Goal: Information Seeking & Learning: Learn about a topic

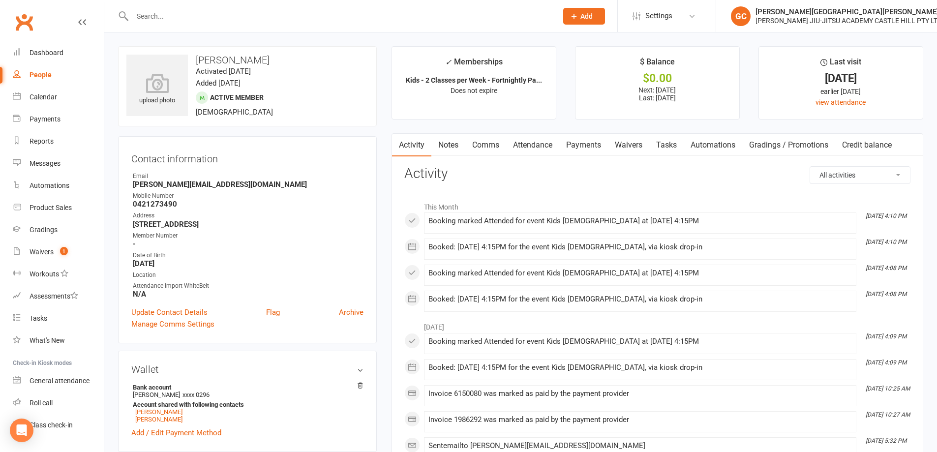
click at [45, 75] on div "People" at bounding box center [41, 75] width 22 height 8
select select "100"
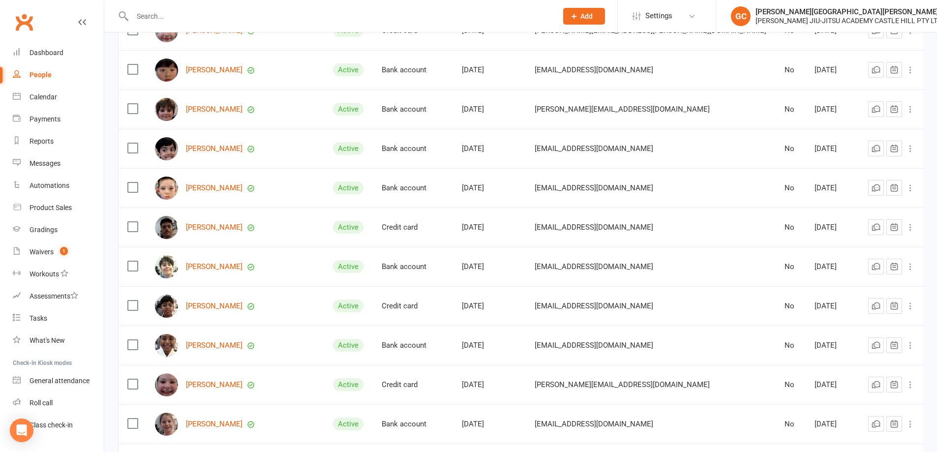
scroll to position [394, 0]
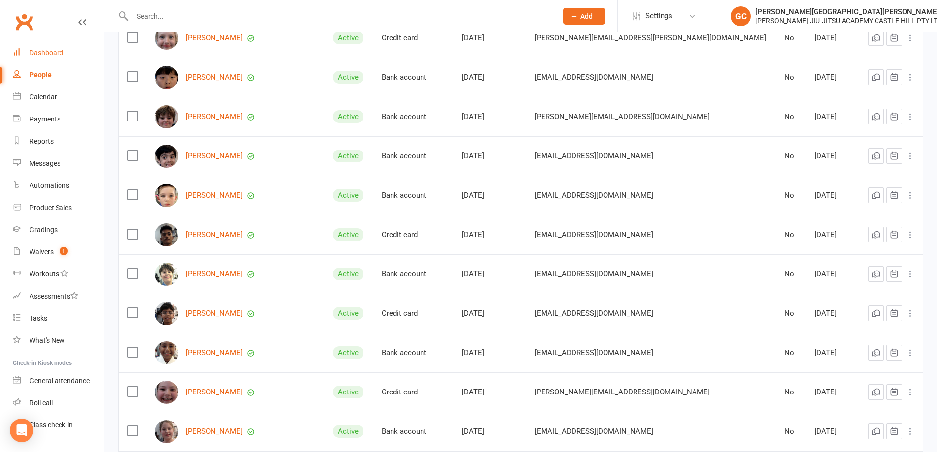
click at [37, 49] on div "Dashboard" at bounding box center [47, 53] width 34 height 8
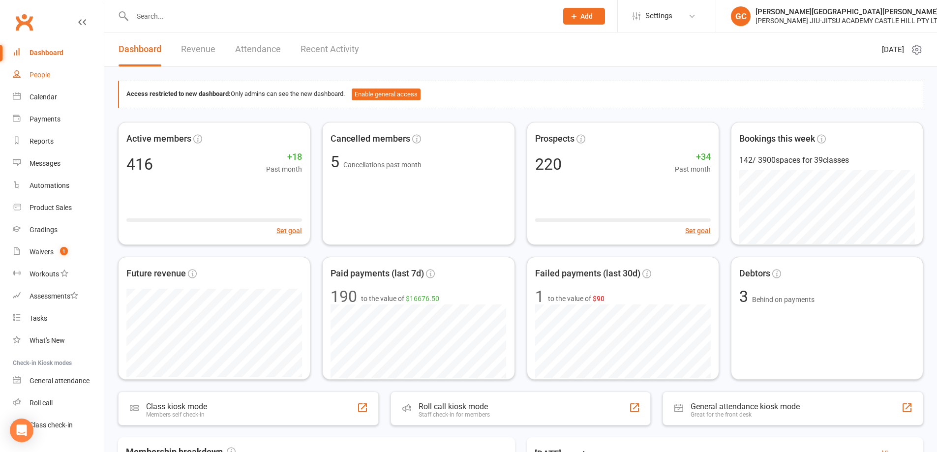
click at [36, 75] on div "People" at bounding box center [40, 75] width 21 height 8
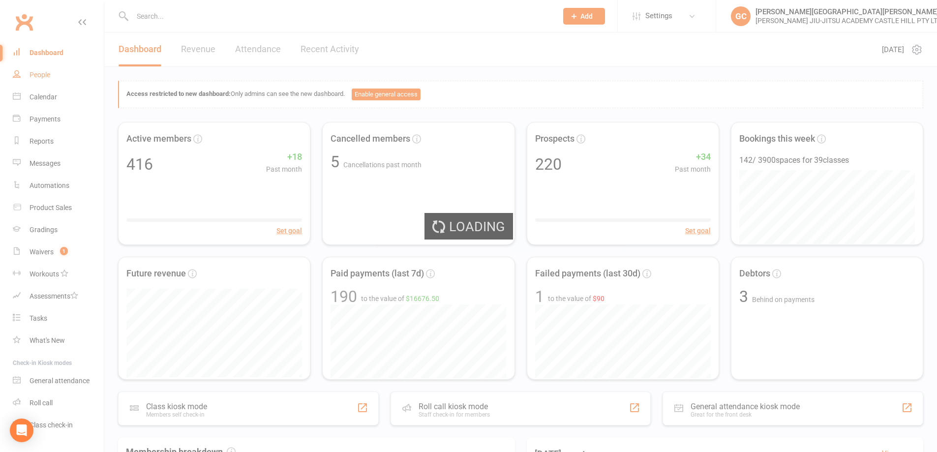
select select "100"
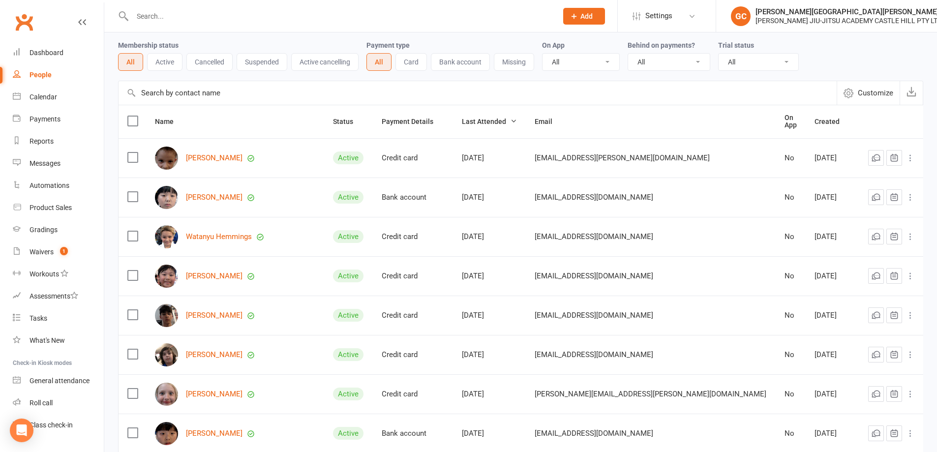
scroll to position [49, 0]
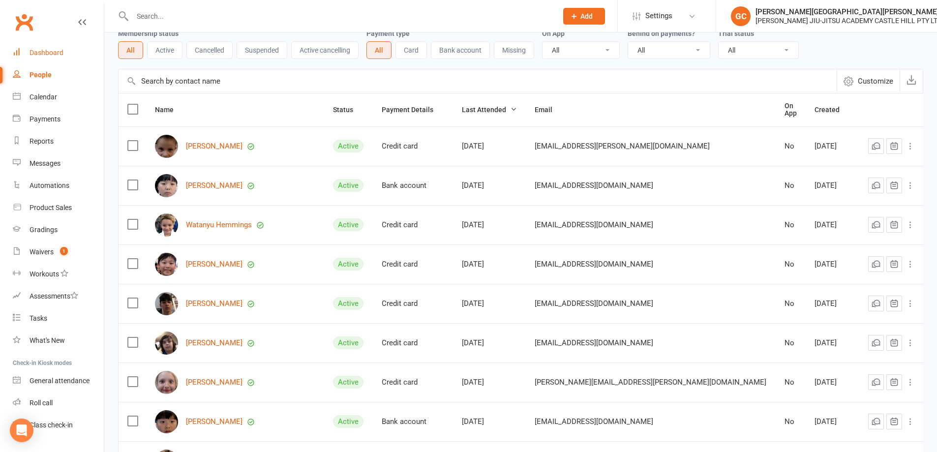
click at [51, 53] on div "Dashboard" at bounding box center [47, 53] width 34 height 8
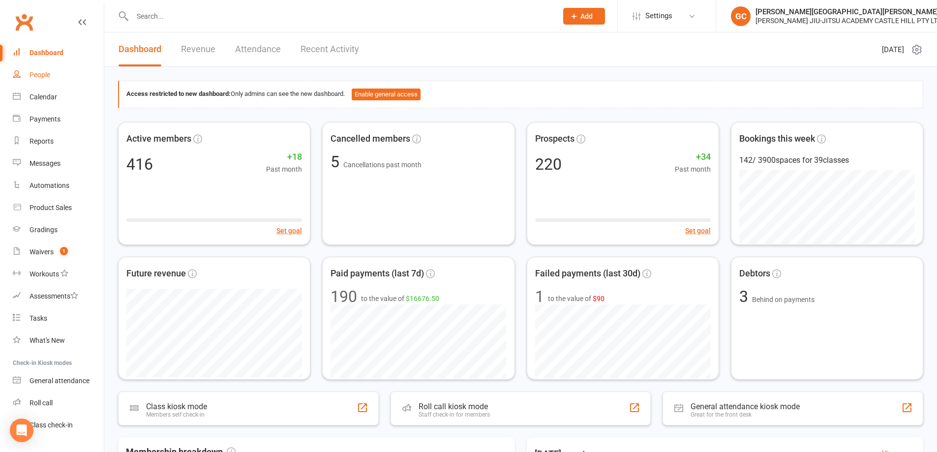
click at [43, 74] on div "People" at bounding box center [40, 75] width 21 height 8
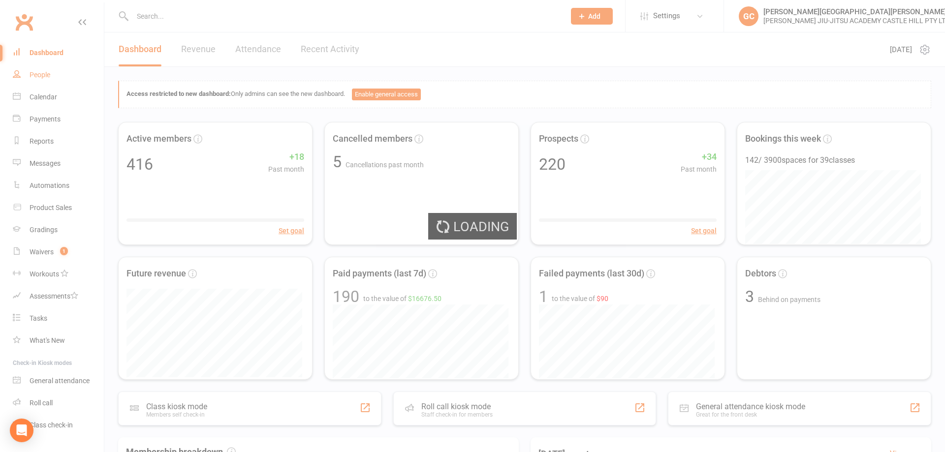
select select "100"
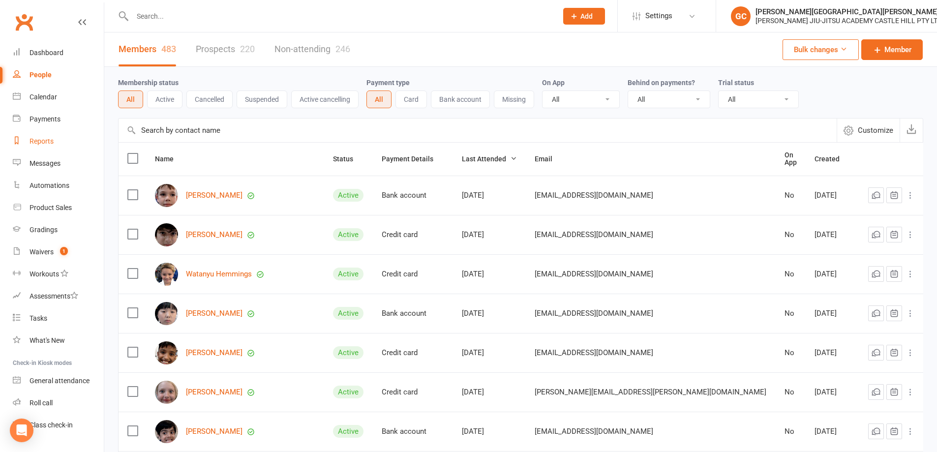
click at [49, 140] on div "Reports" at bounding box center [42, 141] width 24 height 8
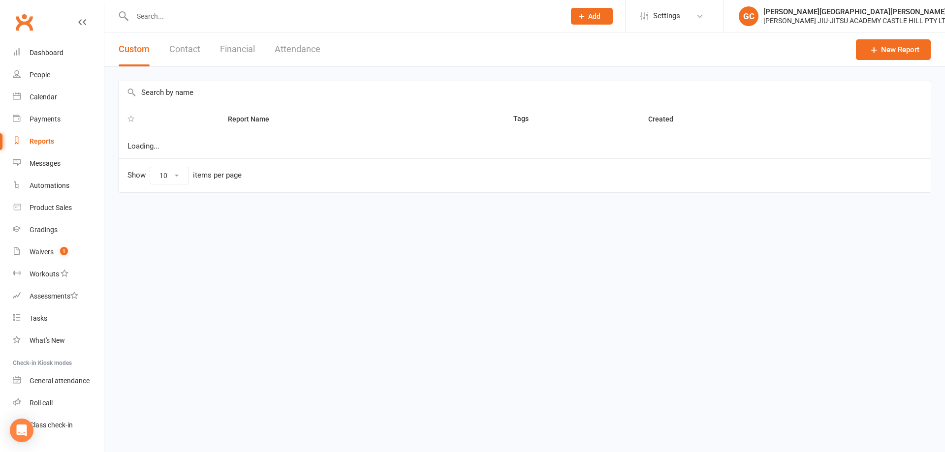
select select "100"
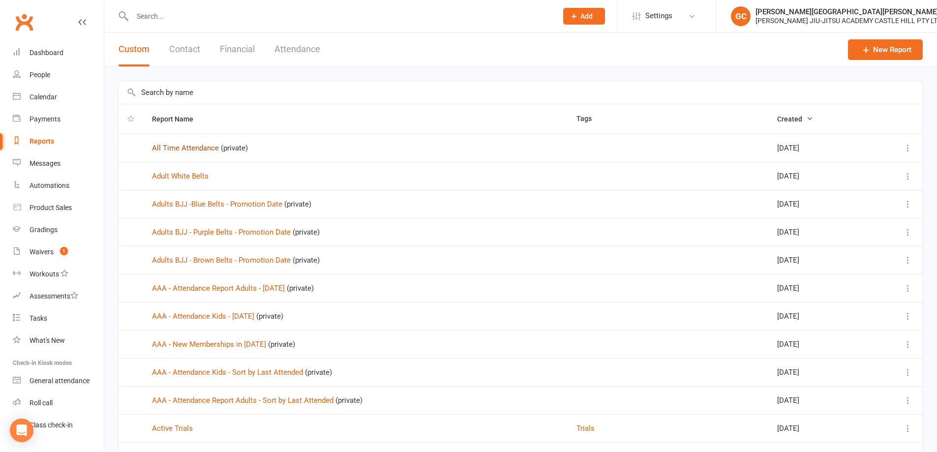
click at [194, 147] on link "All Time Attendance" at bounding box center [185, 148] width 67 height 9
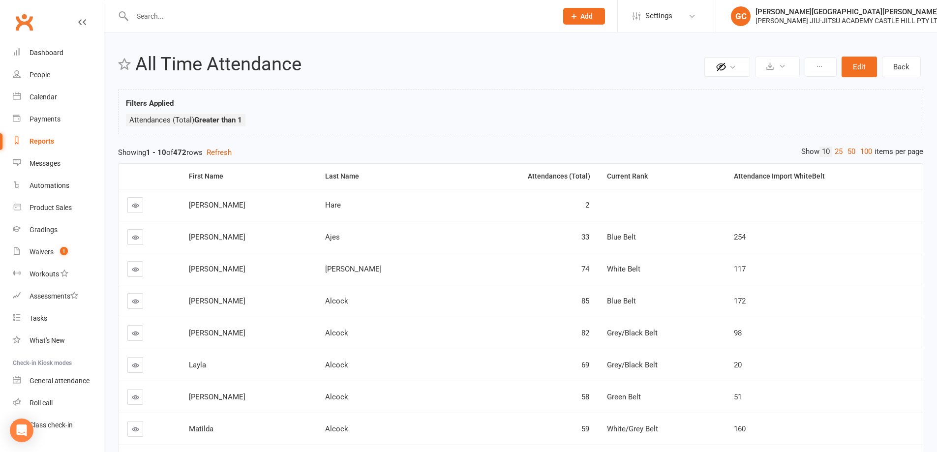
click at [523, 173] on div "Attendances (Total)" at bounding box center [526, 176] width 129 height 7
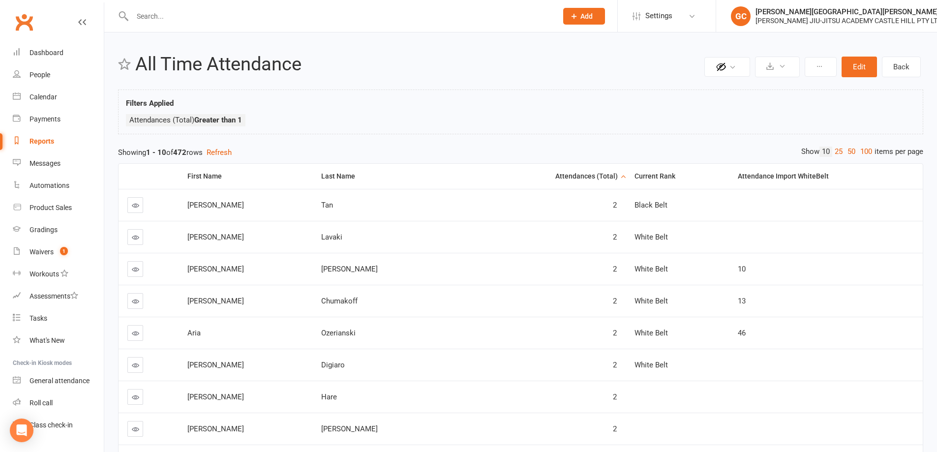
click at [524, 175] on div "Attendances (Total)" at bounding box center [555, 176] width 126 height 7
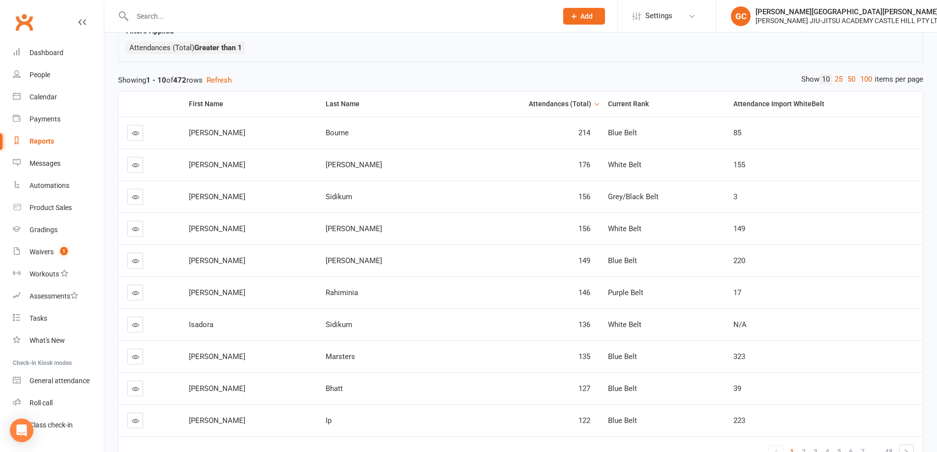
scroll to position [82, 0]
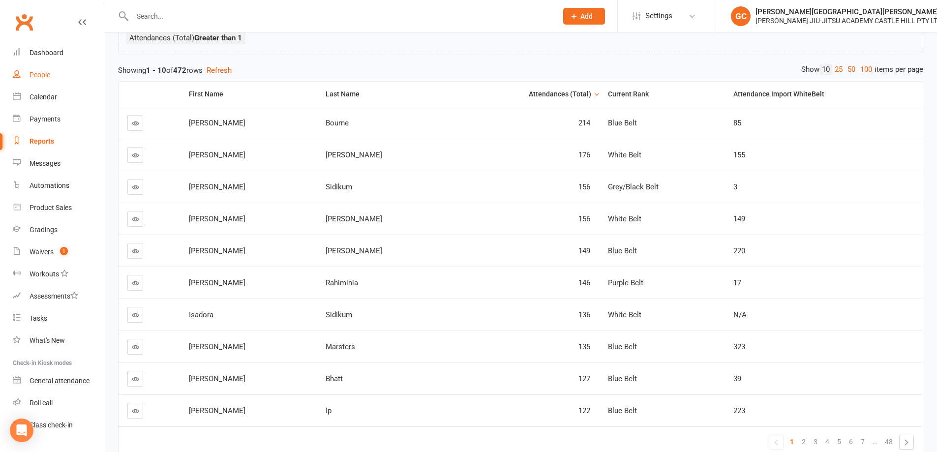
click at [46, 72] on div "People" at bounding box center [40, 75] width 21 height 8
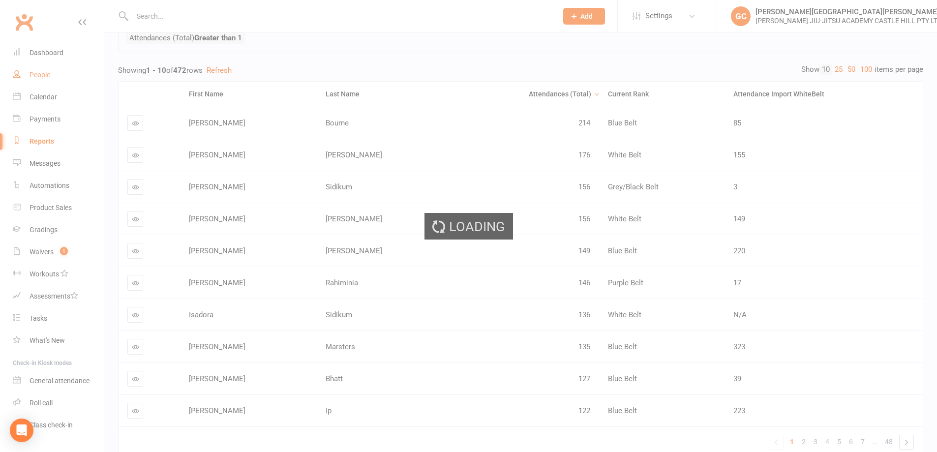
select select "100"
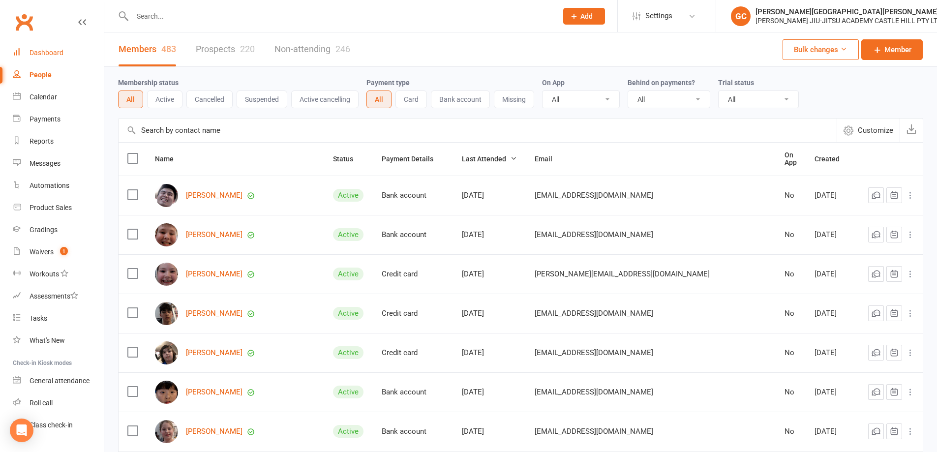
click at [52, 51] on div "Dashboard" at bounding box center [47, 53] width 34 height 8
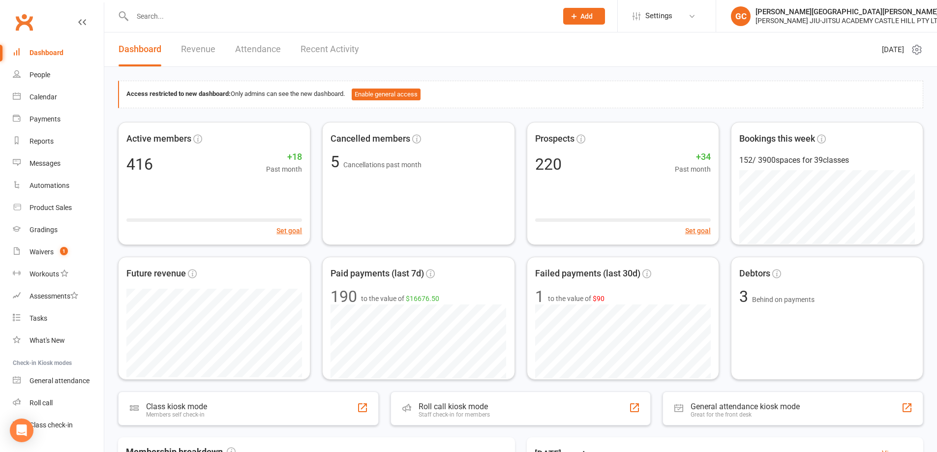
click at [241, 51] on link "Attendance" at bounding box center [258, 49] width 46 height 34
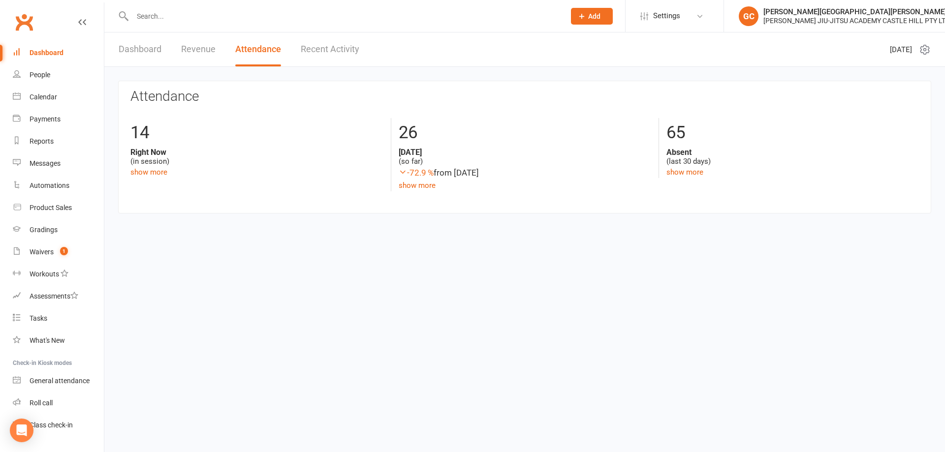
click at [145, 48] on link "Dashboard" at bounding box center [140, 49] width 43 height 34
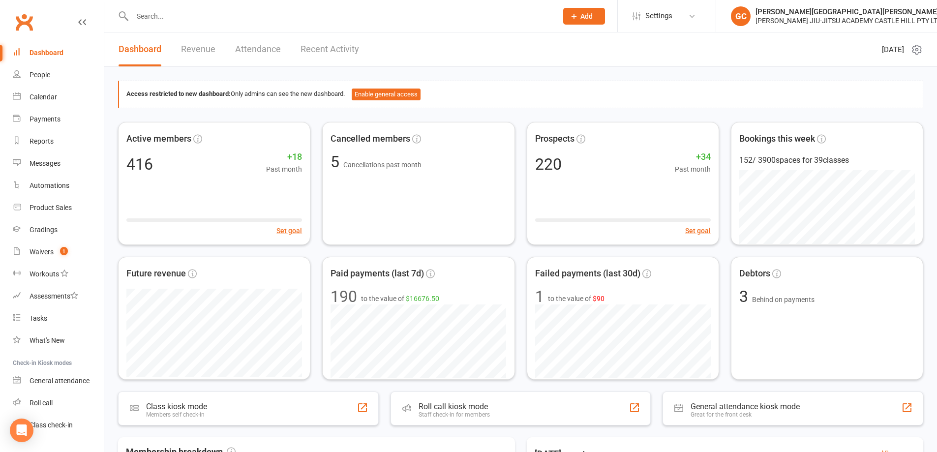
drag, startPoint x: 266, startPoint y: 42, endPoint x: 261, endPoint y: 45, distance: 5.5
click at [261, 45] on link "Attendance" at bounding box center [258, 49] width 46 height 34
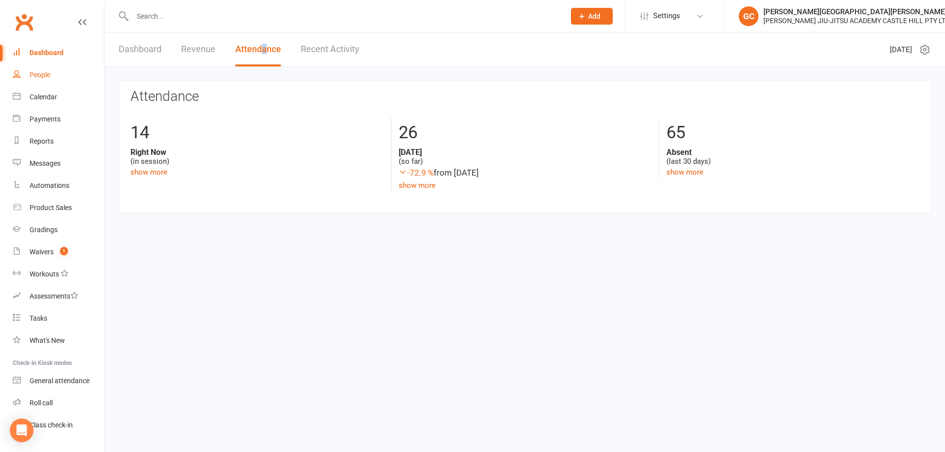
click at [40, 77] on div "People" at bounding box center [40, 75] width 21 height 8
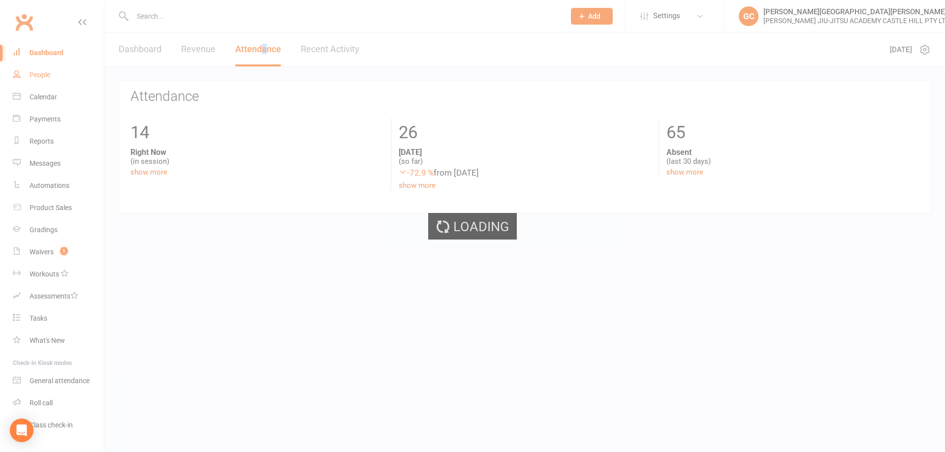
select select "100"
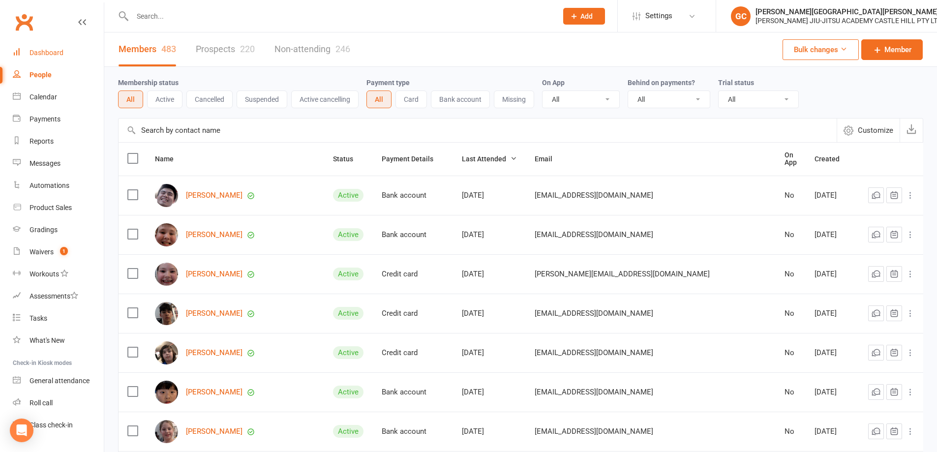
click at [47, 52] on div "Dashboard" at bounding box center [47, 53] width 34 height 8
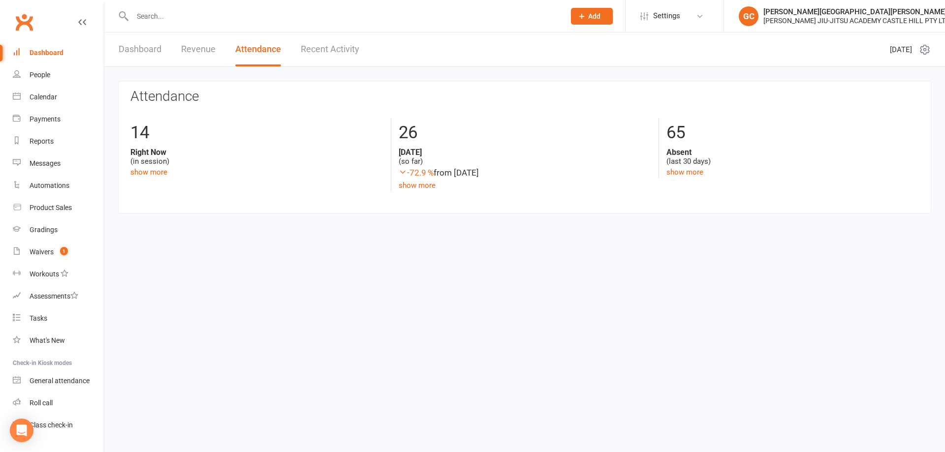
click at [189, 48] on link "Revenue" at bounding box center [198, 49] width 34 height 34
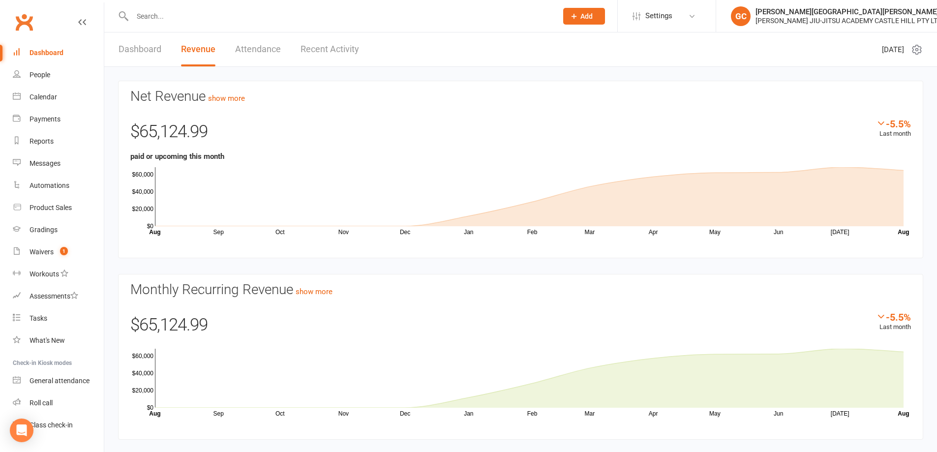
click at [56, 54] on div "Dashboard" at bounding box center [47, 53] width 34 height 8
click at [28, 76] on link "People" at bounding box center [58, 75] width 91 height 22
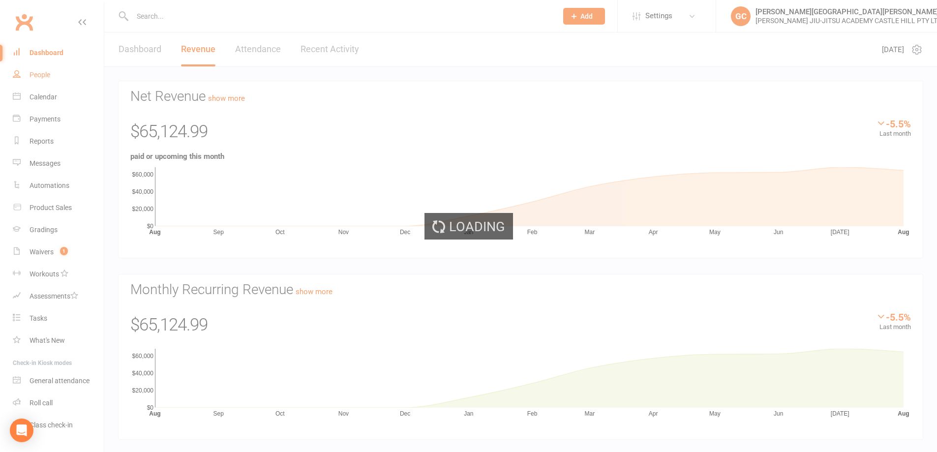
select select "100"
